Goal: Information Seeking & Learning: Learn about a topic

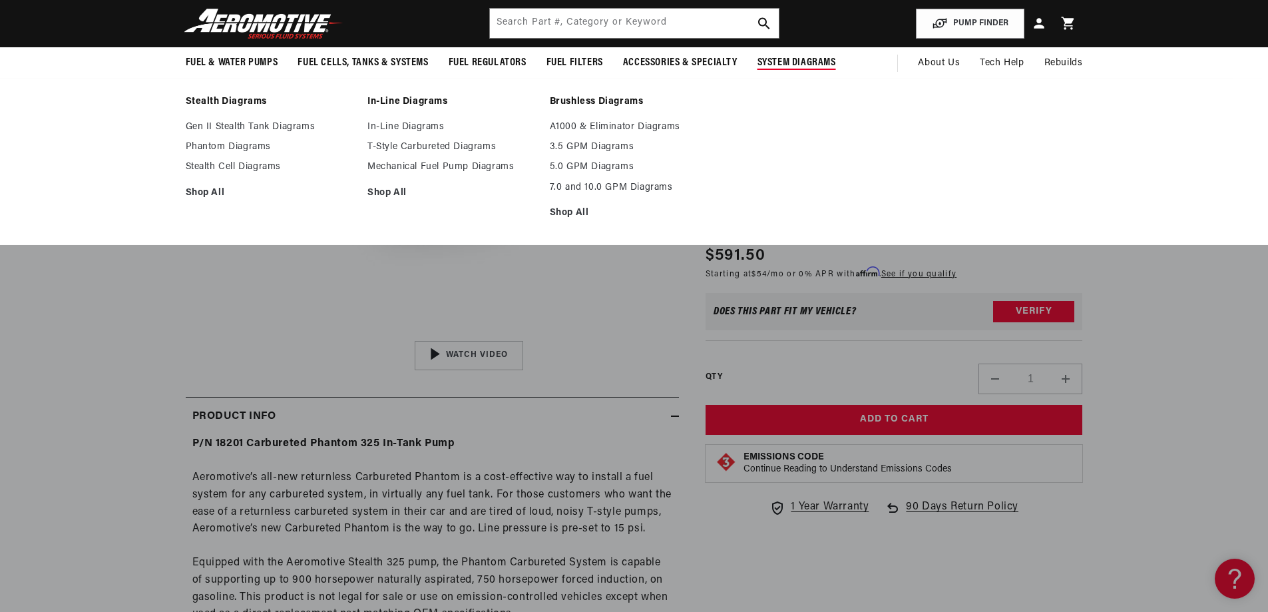
scroll to position [133, 0]
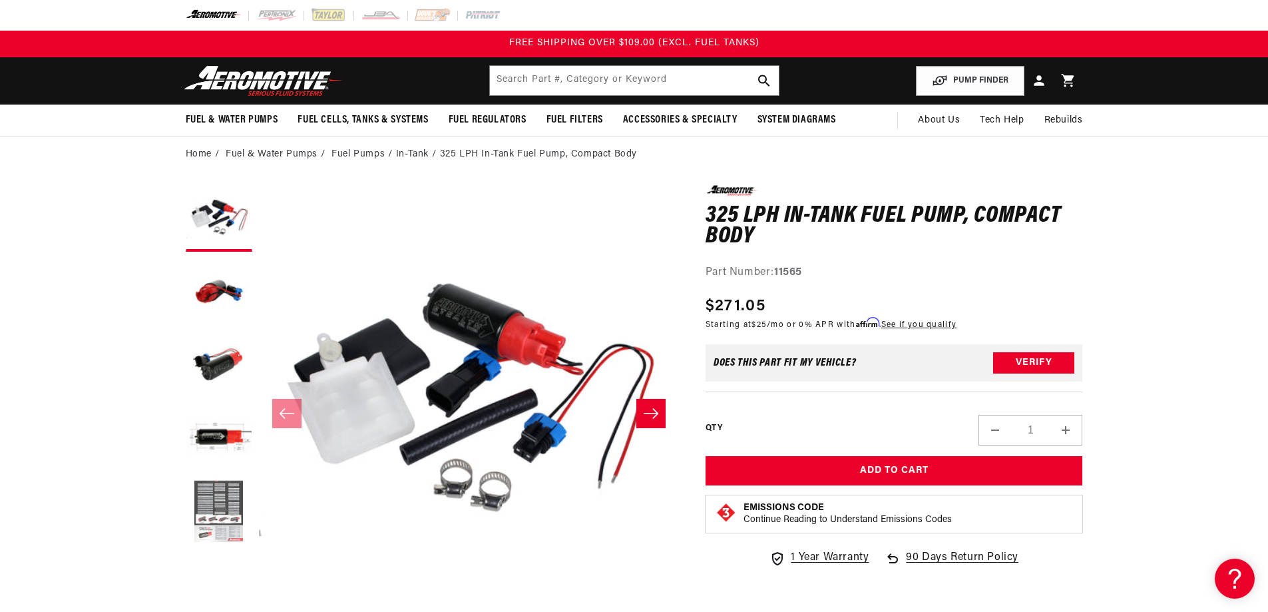
click at [208, 525] on button "Load image 5 in gallery view" at bounding box center [219, 511] width 67 height 67
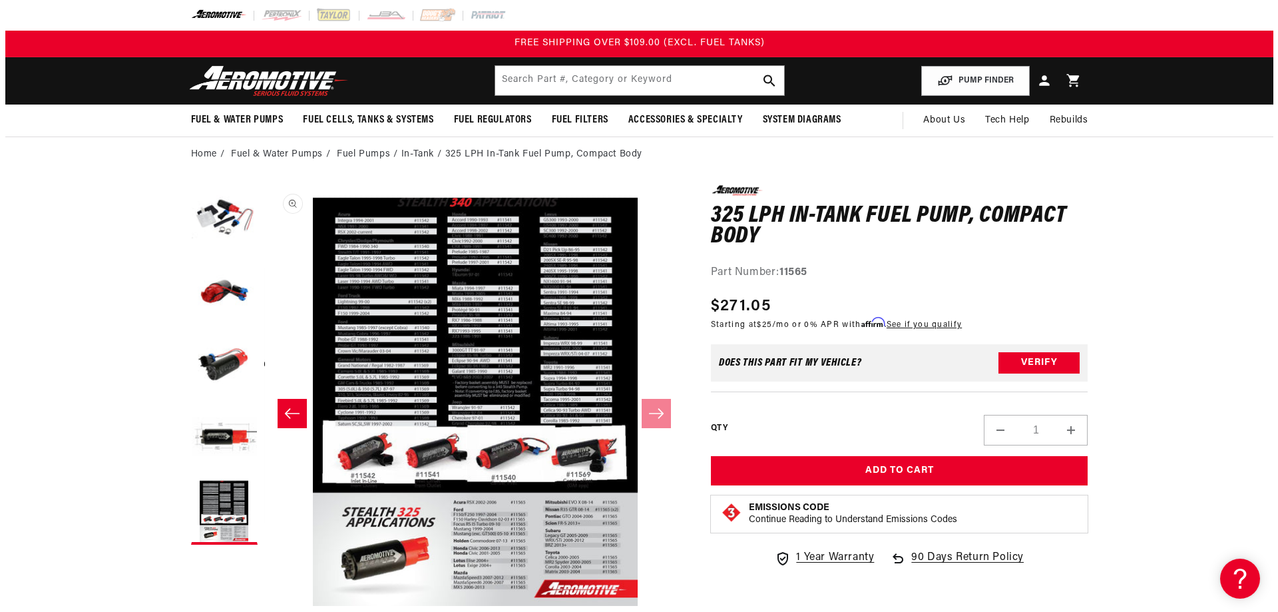
scroll to position [0, 1681]
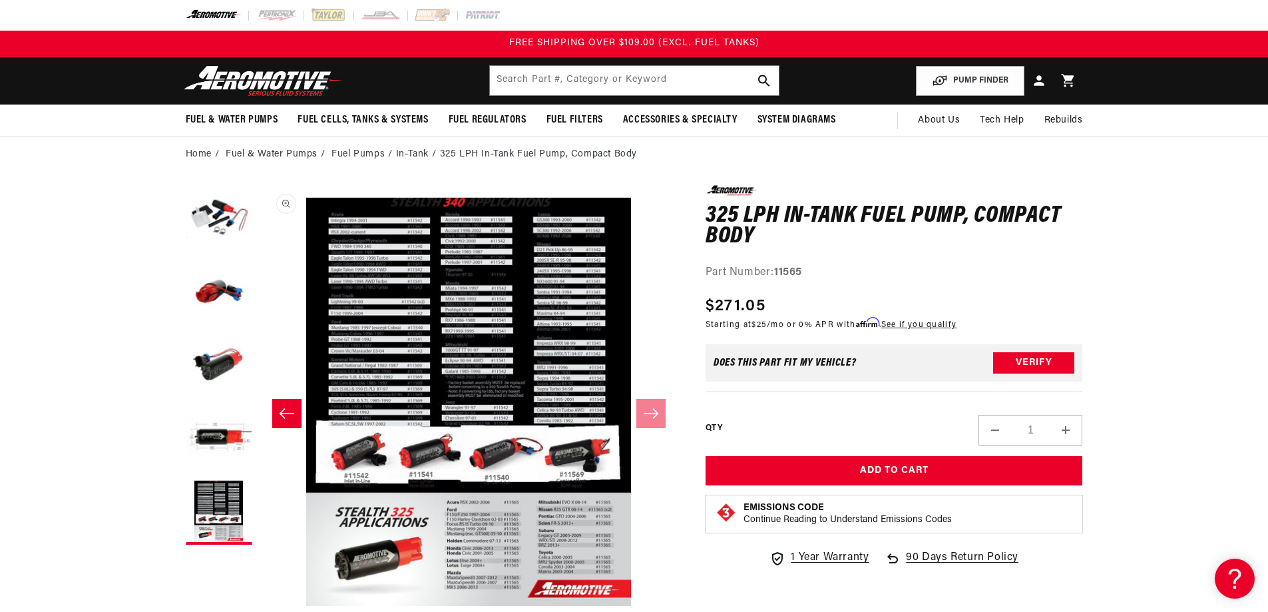
click at [258, 606] on button "Open media 5 in modal" at bounding box center [258, 606] width 0 height 0
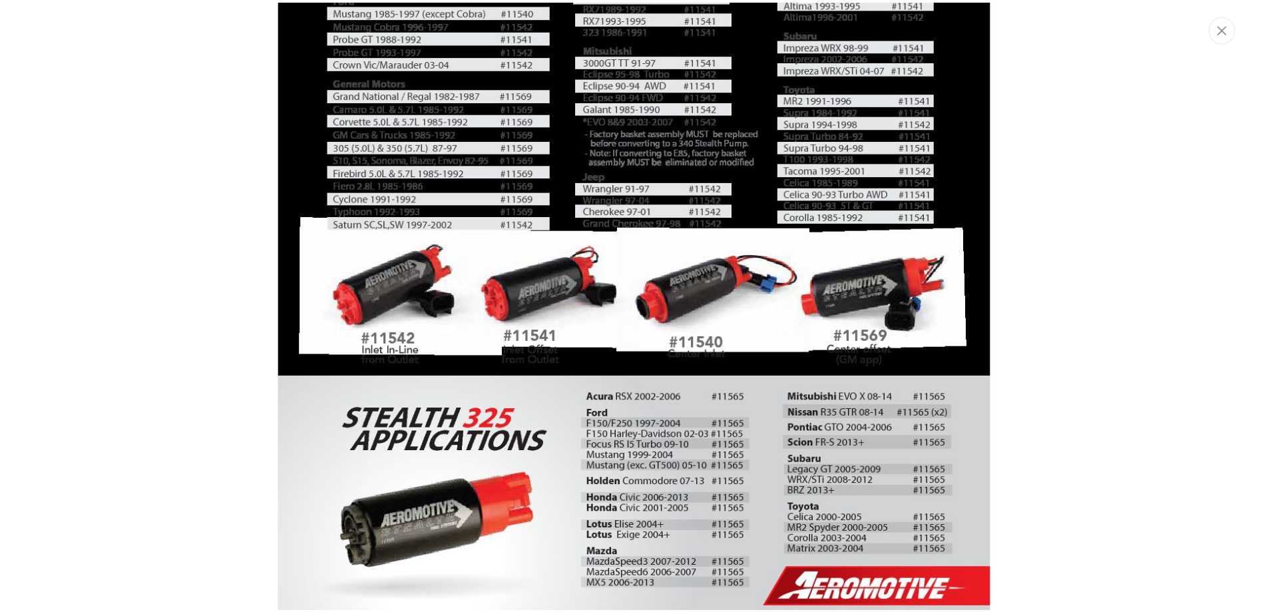
scroll to position [2258, 0]
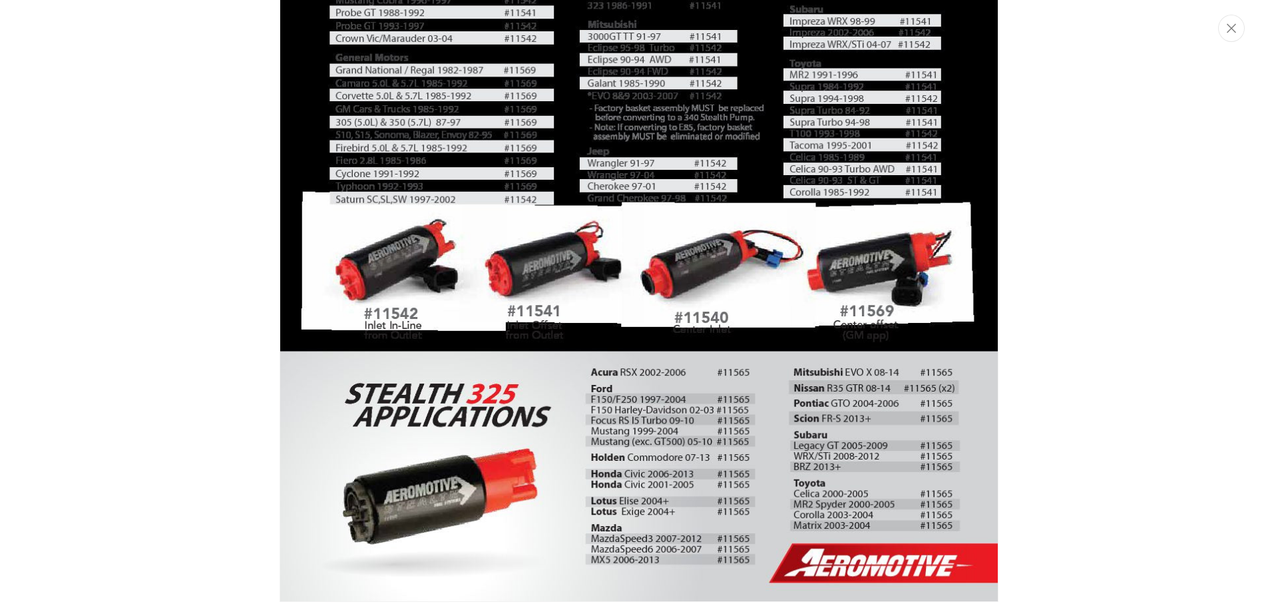
click at [154, 240] on div "Media gallery" at bounding box center [639, 306] width 1278 height 612
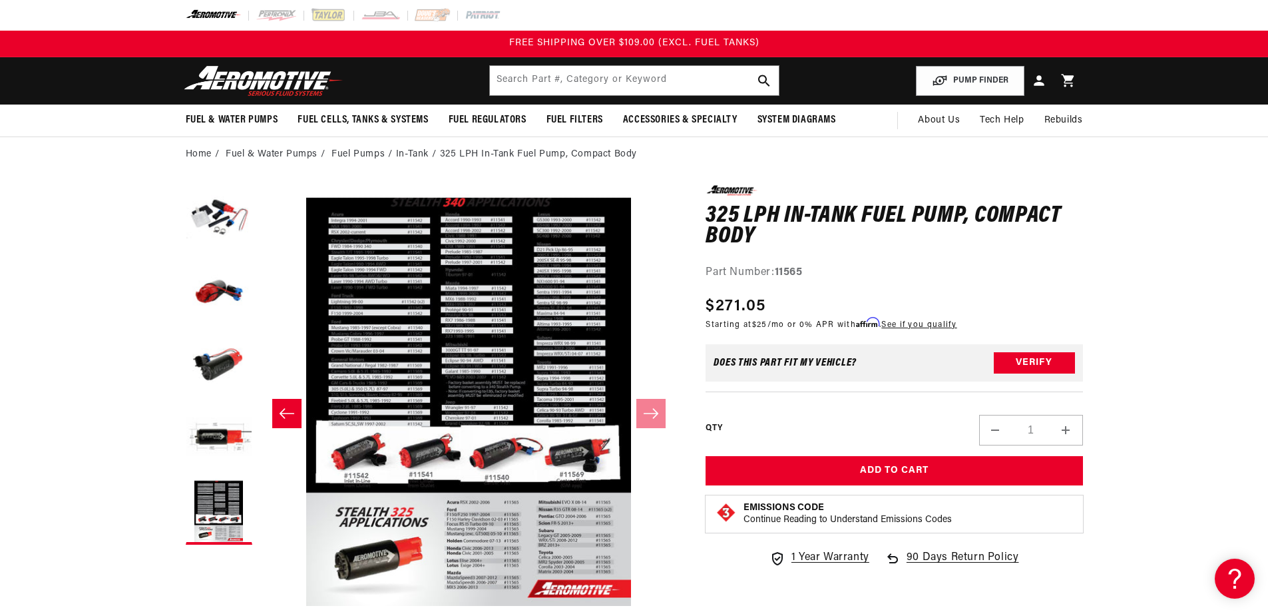
scroll to position [1, 1681]
drag, startPoint x: 805, startPoint y: 274, endPoint x: 777, endPoint y: 273, distance: 28.6
click at [777, 273] on div "Part Number: 11565" at bounding box center [894, 272] width 377 height 17
click at [224, 214] on button "Load image 1 in gallery view" at bounding box center [219, 218] width 67 height 67
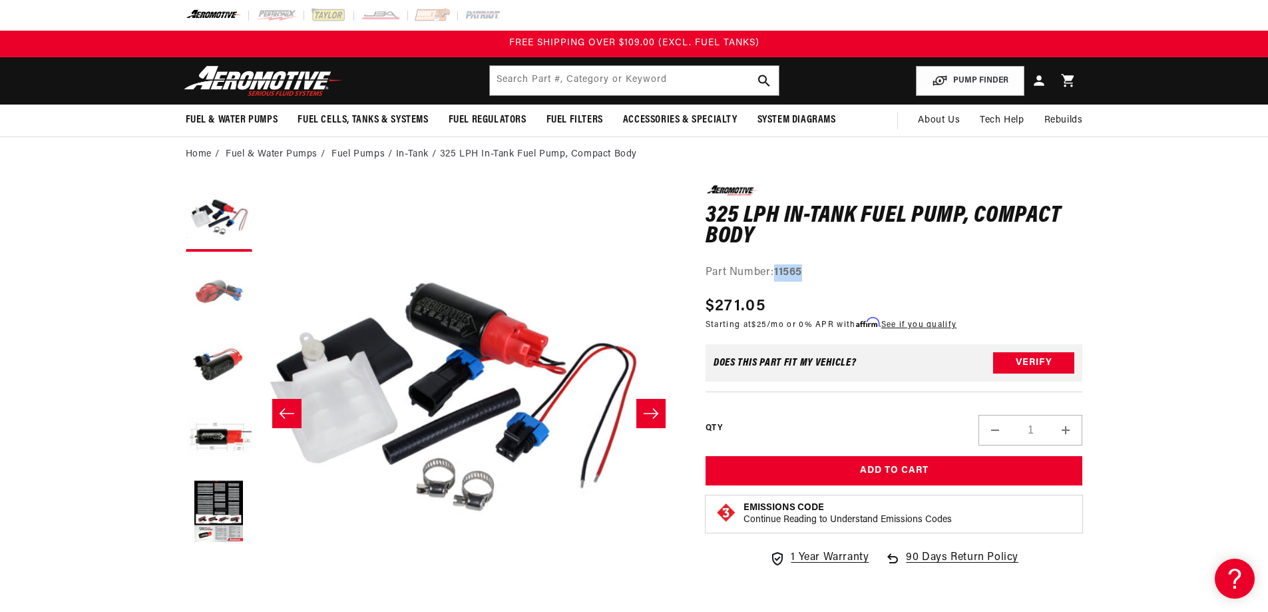
scroll to position [1, 0]
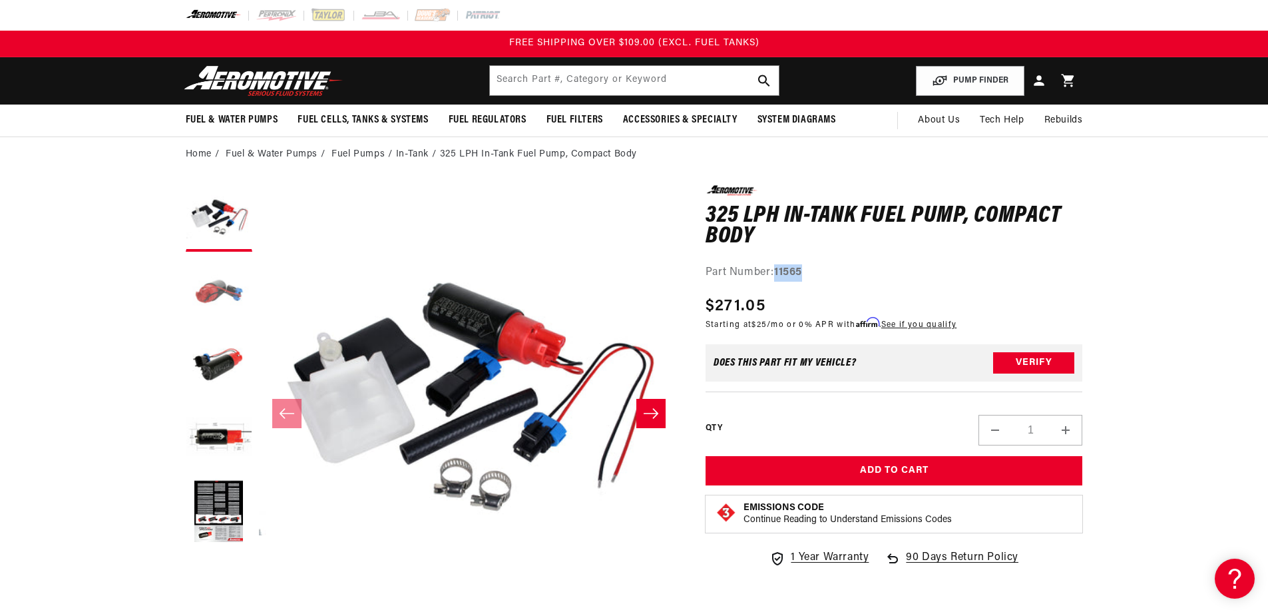
click at [239, 286] on button "Load image 2 in gallery view" at bounding box center [219, 291] width 67 height 67
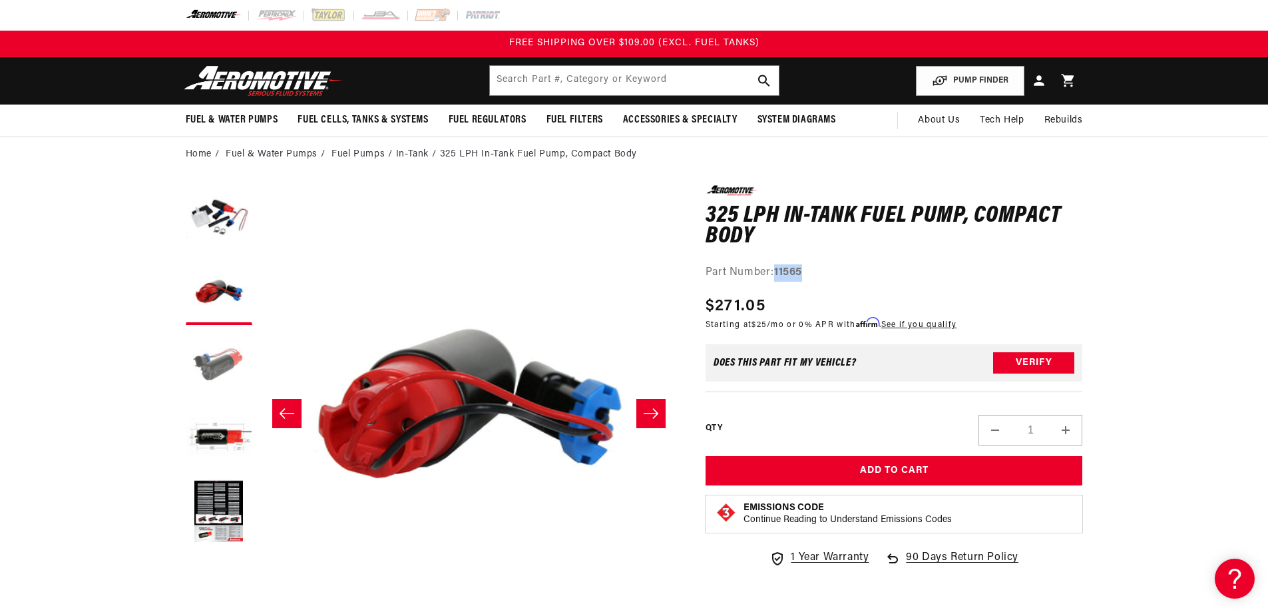
click at [239, 347] on button "Load image 3 in gallery view" at bounding box center [219, 364] width 67 height 67
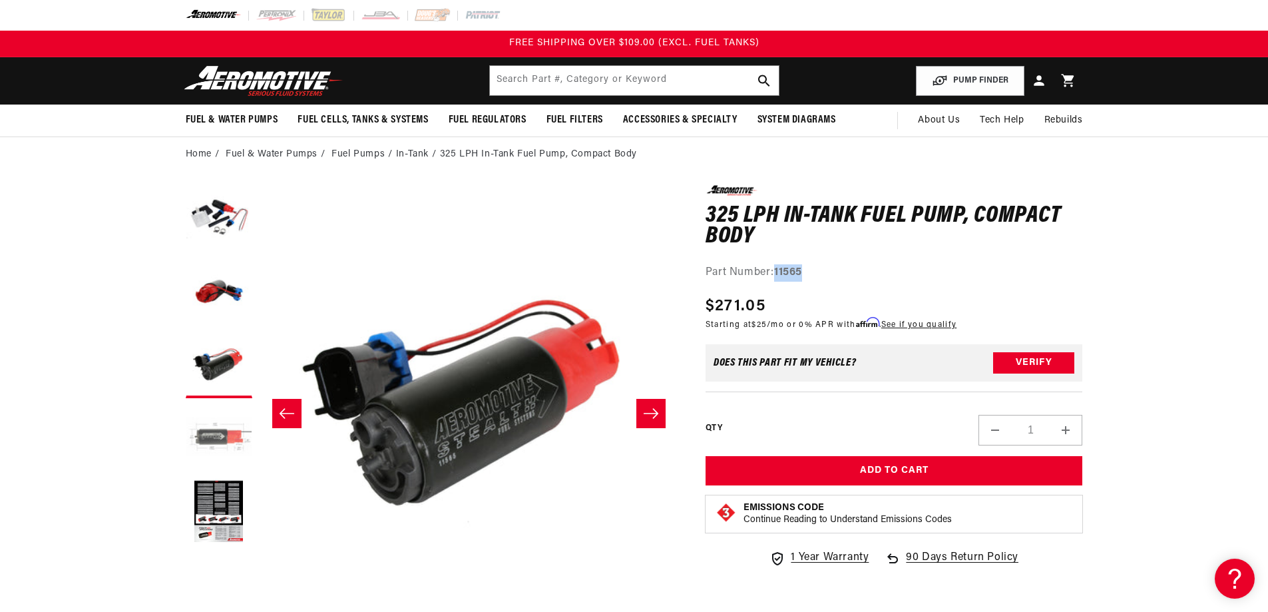
click at [219, 425] on button "Load image 4 in gallery view" at bounding box center [219, 438] width 67 height 67
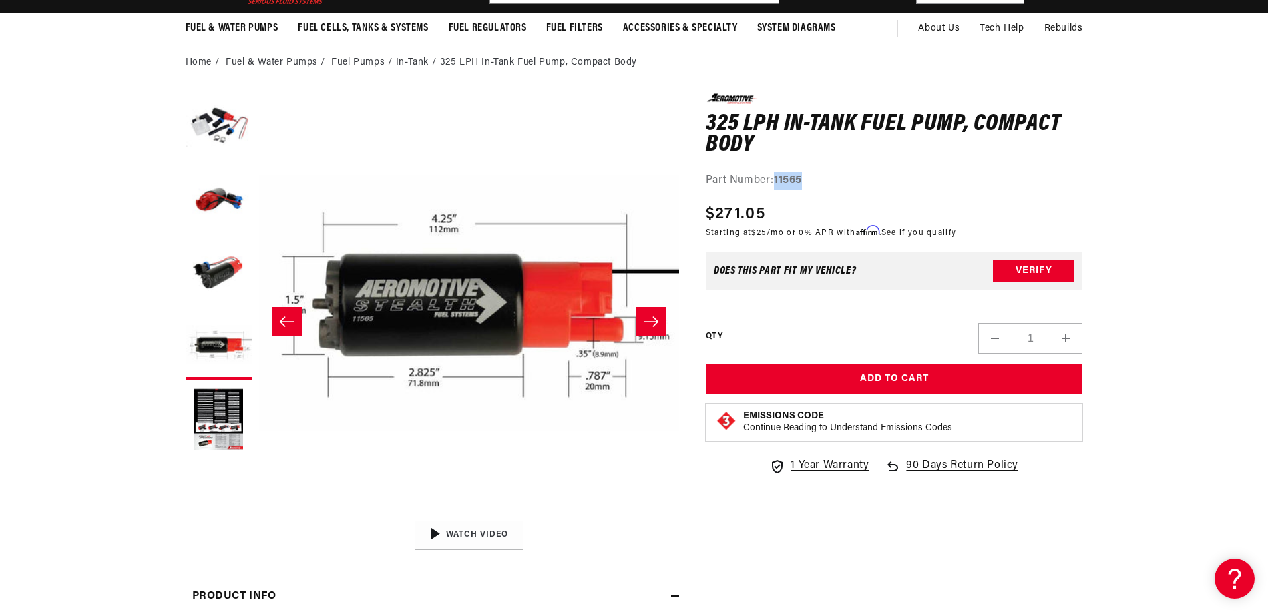
scroll to position [133, 0]
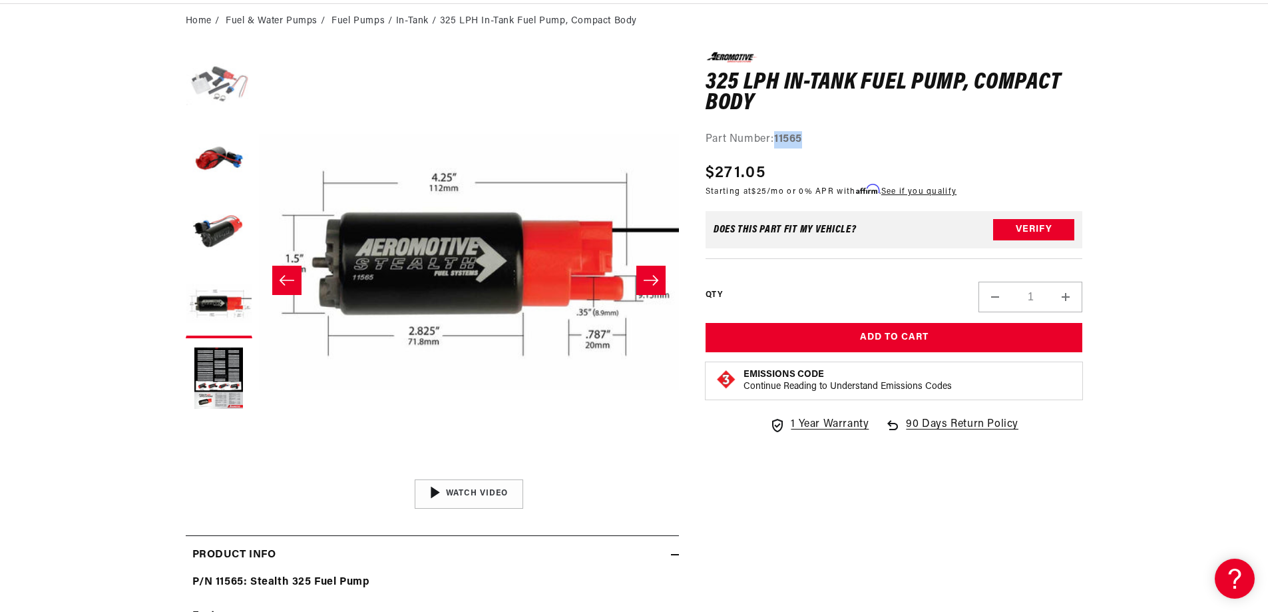
click at [208, 87] on button "Load image 1 in gallery view" at bounding box center [219, 85] width 67 height 67
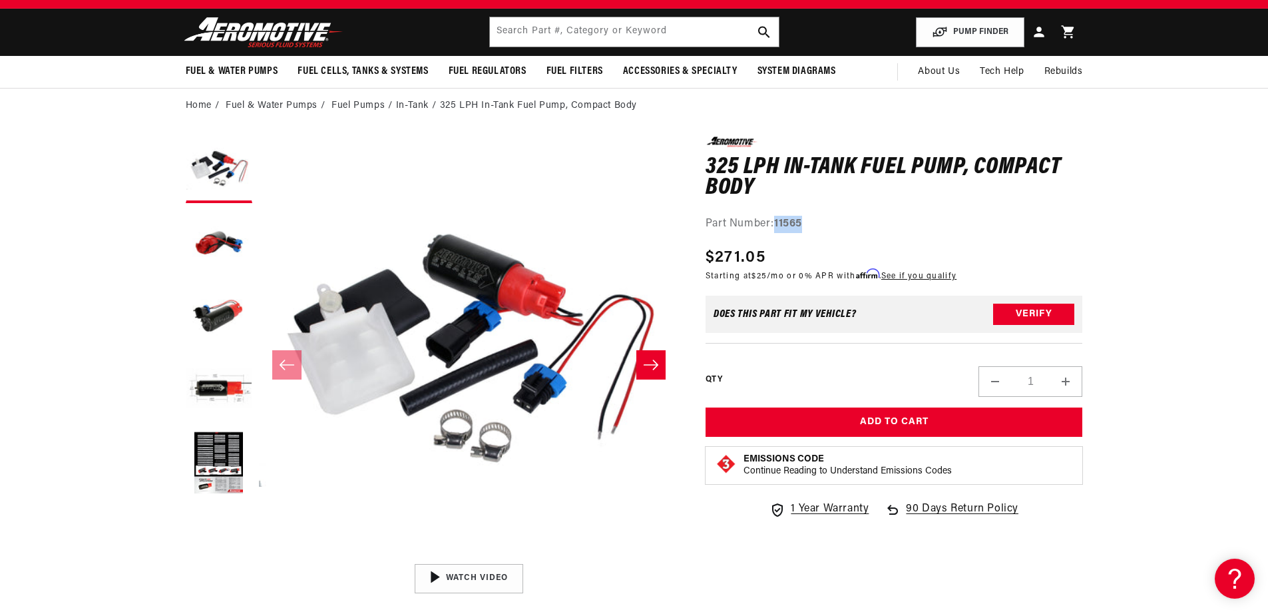
scroll to position [0, 0]
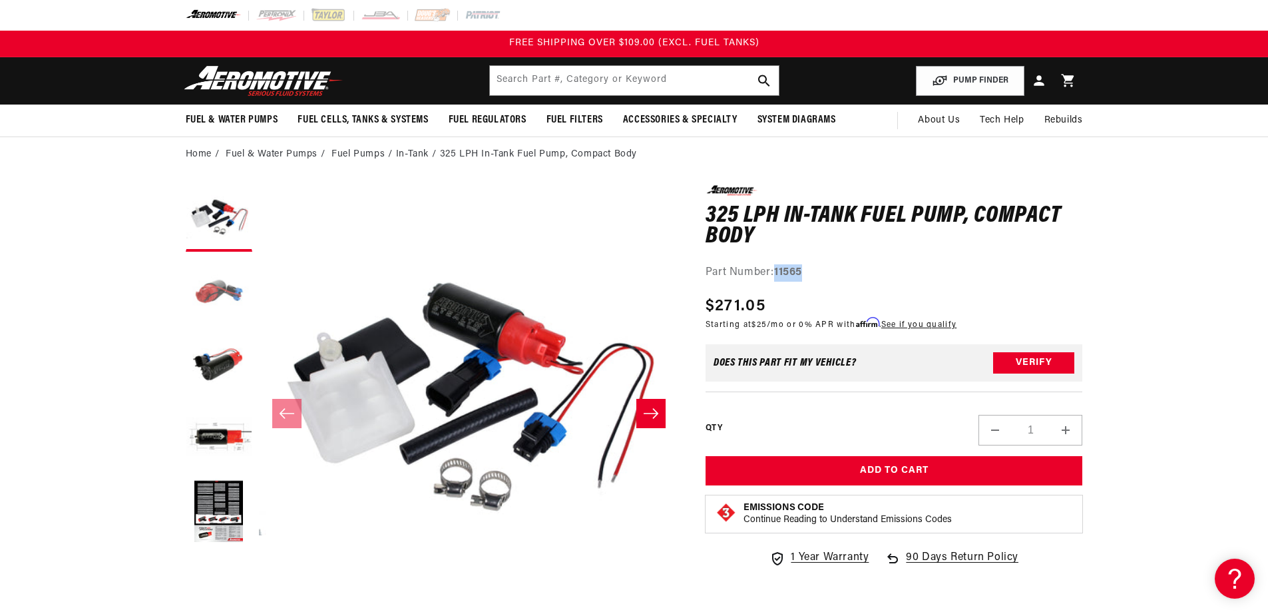
click at [228, 301] on button "Load image 2 in gallery view" at bounding box center [219, 291] width 67 height 67
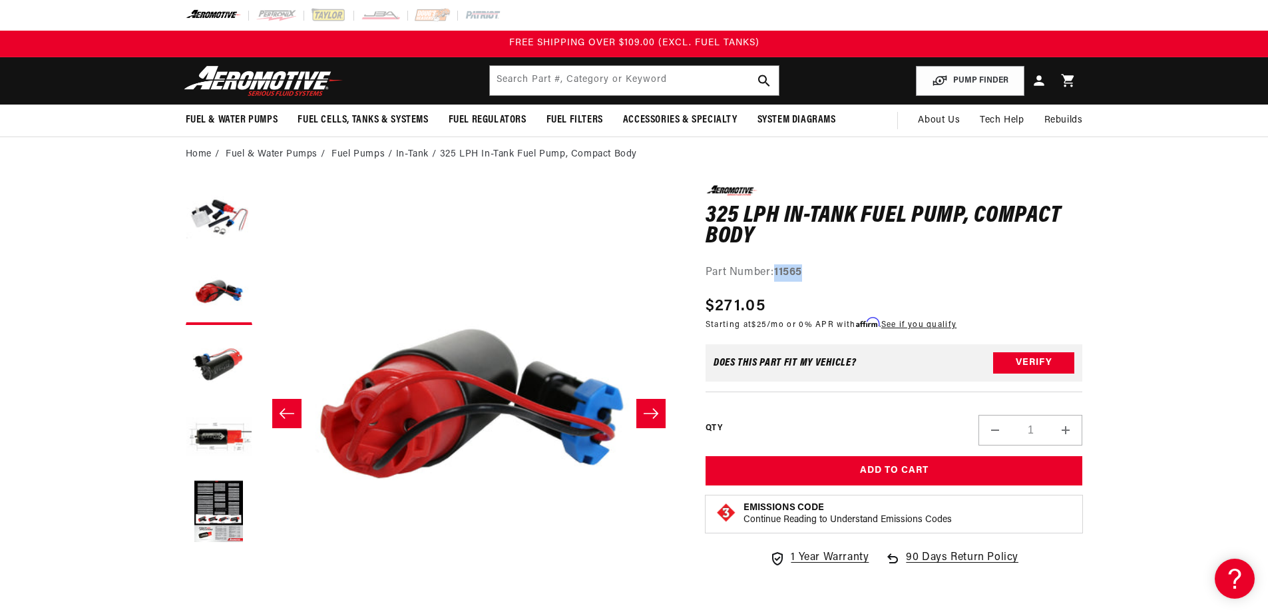
scroll to position [1, 420]
